Goal: Task Accomplishment & Management: Use online tool/utility

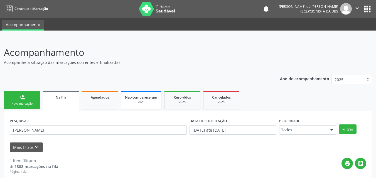
scroll to position [55, 0]
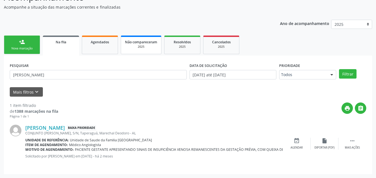
click at [138, 43] on span "Não compareceram" at bounding box center [141, 42] width 32 height 5
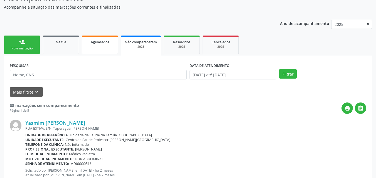
click at [108, 44] on span "Agendados" at bounding box center [100, 42] width 18 height 5
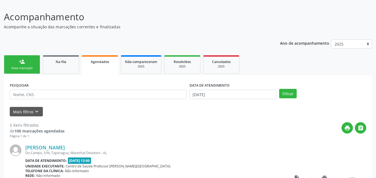
scroll to position [0, 0]
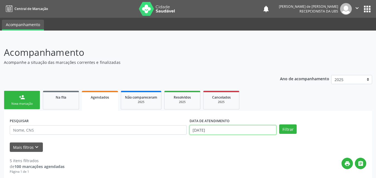
click at [198, 129] on input "[DATE]" at bounding box center [232, 129] width 87 height 9
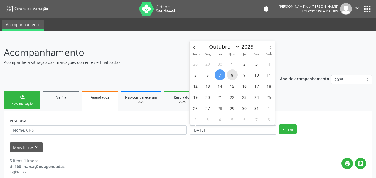
click at [231, 75] on span "8" at bounding box center [232, 74] width 11 height 11
type input "08/10/2025"
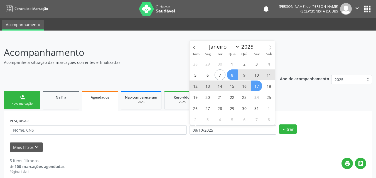
click at [259, 88] on span "17" at bounding box center [256, 86] width 11 height 11
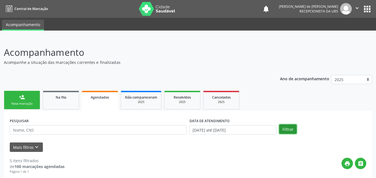
click at [285, 131] on button "Filtrar" at bounding box center [288, 129] width 18 height 9
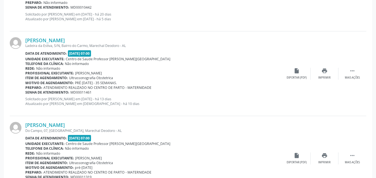
scroll to position [1301, 0]
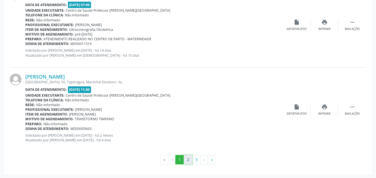
click at [188, 159] on button "2" at bounding box center [187, 159] width 9 height 9
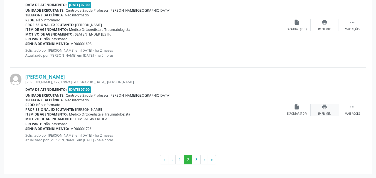
click at [322, 110] on div "print Imprimir" at bounding box center [324, 110] width 28 height 12
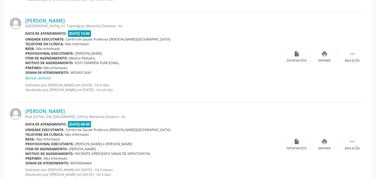
scroll to position [924, 0]
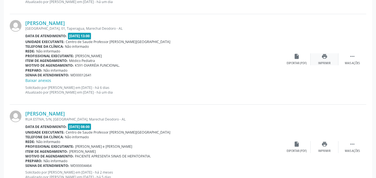
click at [324, 60] on div "print Imprimir" at bounding box center [324, 59] width 28 height 12
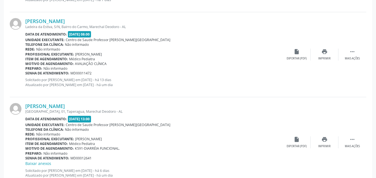
scroll to position [836, 0]
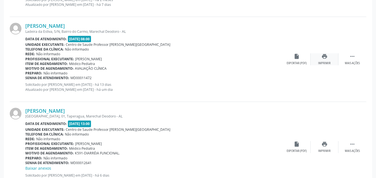
click at [326, 60] on div "print Imprimir" at bounding box center [324, 59] width 28 height 12
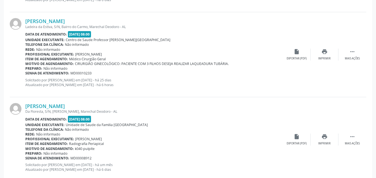
scroll to position [242, 0]
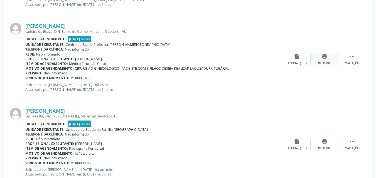
click at [323, 61] on div "Imprimir" at bounding box center [324, 63] width 13 height 4
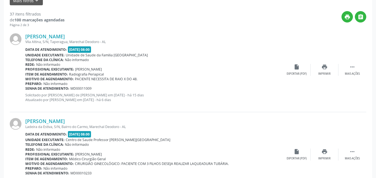
scroll to position [276, 0]
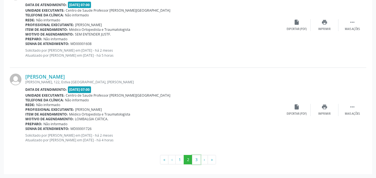
drag, startPoint x: 197, startPoint y: 160, endPoint x: 170, endPoint y: 177, distance: 31.8
click at [196, 160] on button "3" at bounding box center [196, 159] width 9 height 9
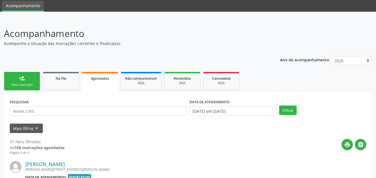
scroll to position [616, 0]
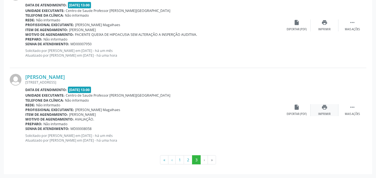
click at [324, 109] on icon "print" at bounding box center [324, 107] width 6 height 6
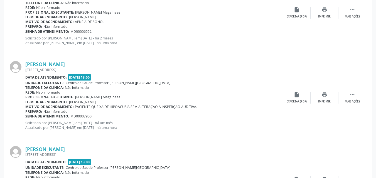
scroll to position [542, 0]
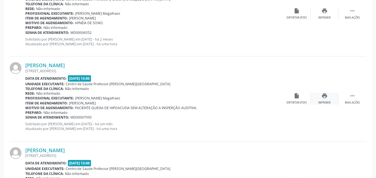
click at [322, 99] on icon "print" at bounding box center [324, 96] width 6 height 6
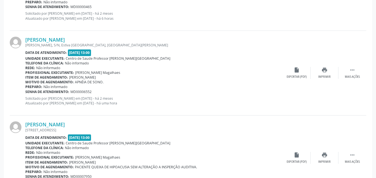
scroll to position [457, 0]
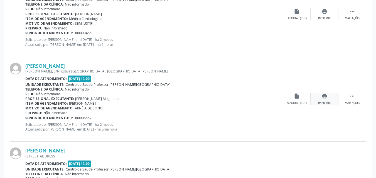
click at [324, 100] on div "print Imprimir" at bounding box center [324, 99] width 28 height 12
click at [321, 97] on div "print Imprimir" at bounding box center [324, 99] width 28 height 12
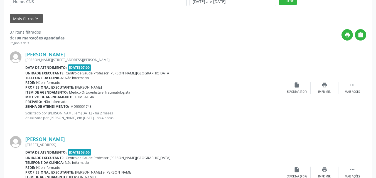
scroll to position [125, 0]
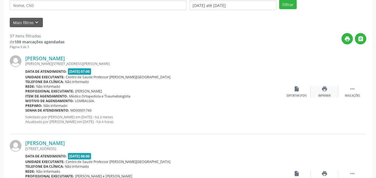
click at [326, 91] on icon "print" at bounding box center [324, 89] width 6 height 6
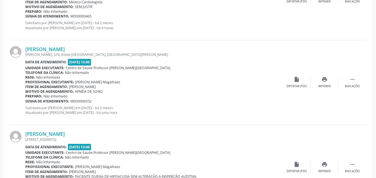
scroll to position [616, 0]
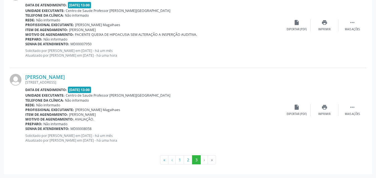
click at [203, 160] on li "›" at bounding box center [203, 159] width 7 height 9
click at [189, 160] on button "2" at bounding box center [187, 159] width 9 height 9
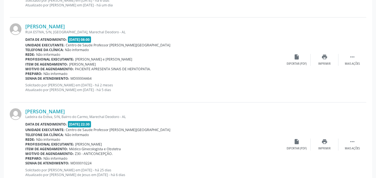
scroll to position [1301, 0]
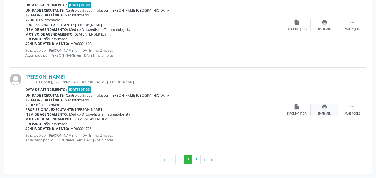
click at [325, 111] on div "print Imprimir" at bounding box center [324, 110] width 28 height 12
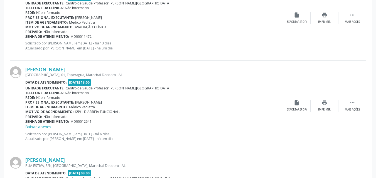
scroll to position [861, 0]
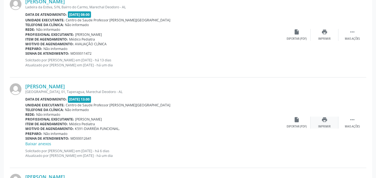
click at [324, 123] on div "print Imprimir" at bounding box center [324, 123] width 28 height 12
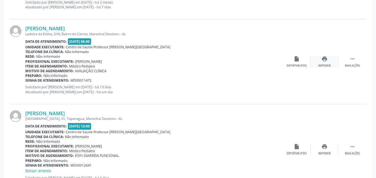
click at [321, 62] on div "print Imprimir" at bounding box center [324, 62] width 28 height 12
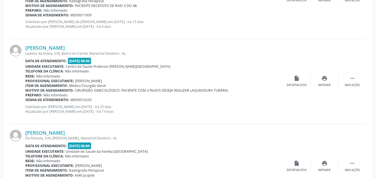
scroll to position [203, 0]
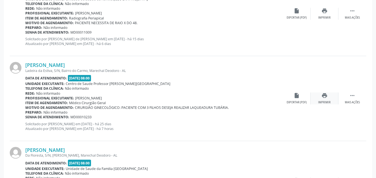
click at [327, 101] on div "Imprimir" at bounding box center [324, 103] width 13 height 4
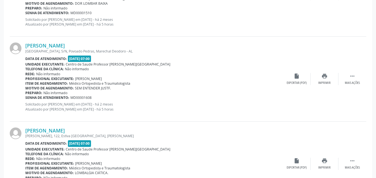
scroll to position [1301, 0]
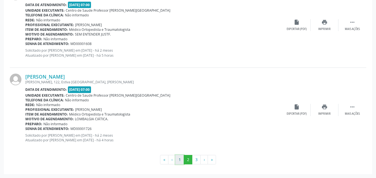
click at [177, 156] on button "1" at bounding box center [179, 159] width 9 height 9
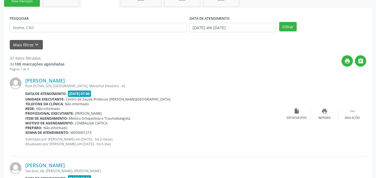
scroll to position [95, 0]
